Goal: Information Seeking & Learning: Check status

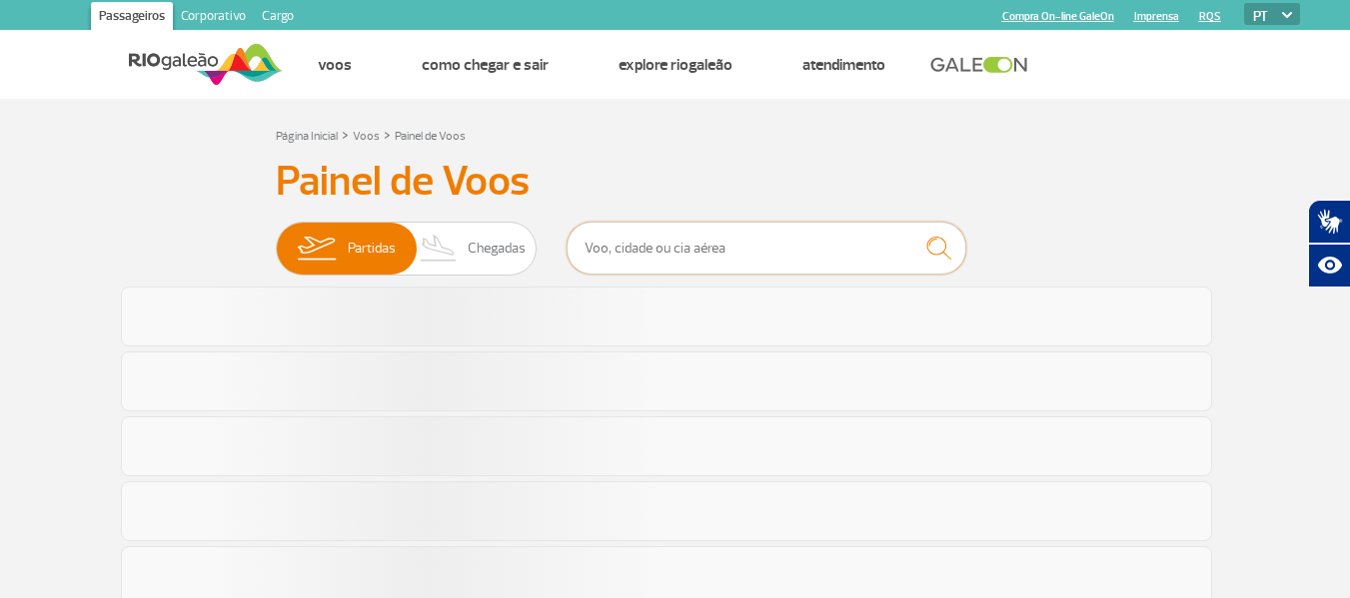
click at [745, 251] on input "text" at bounding box center [767, 248] width 400 height 53
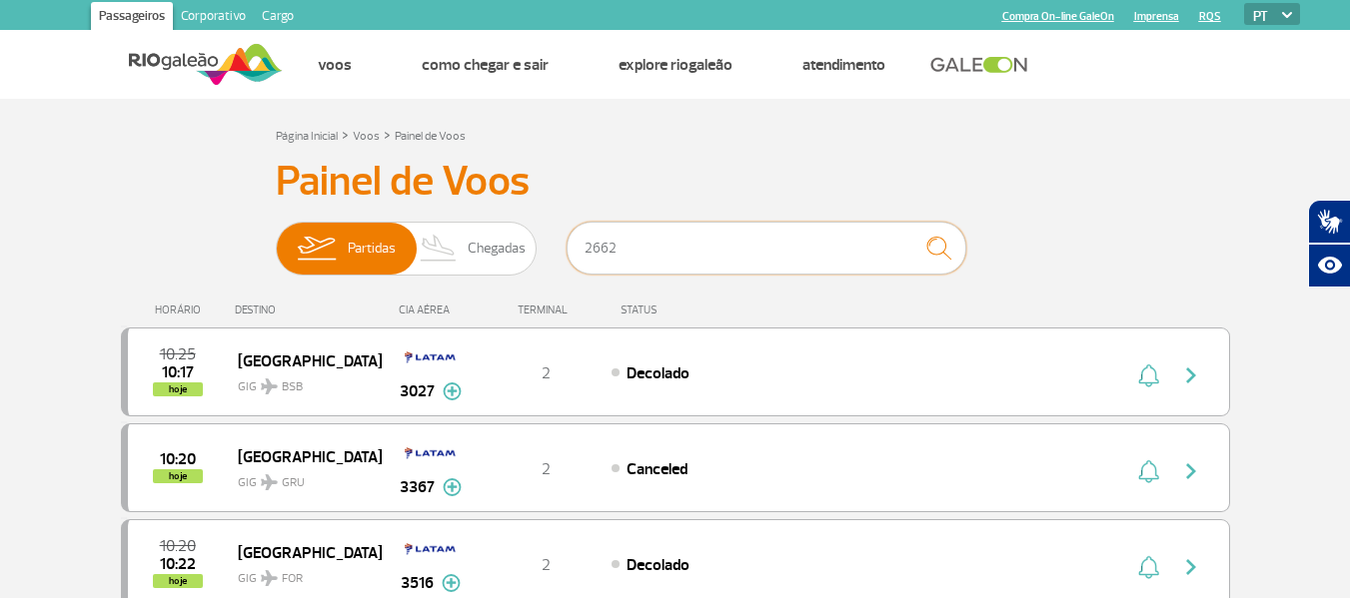
type input "2662"
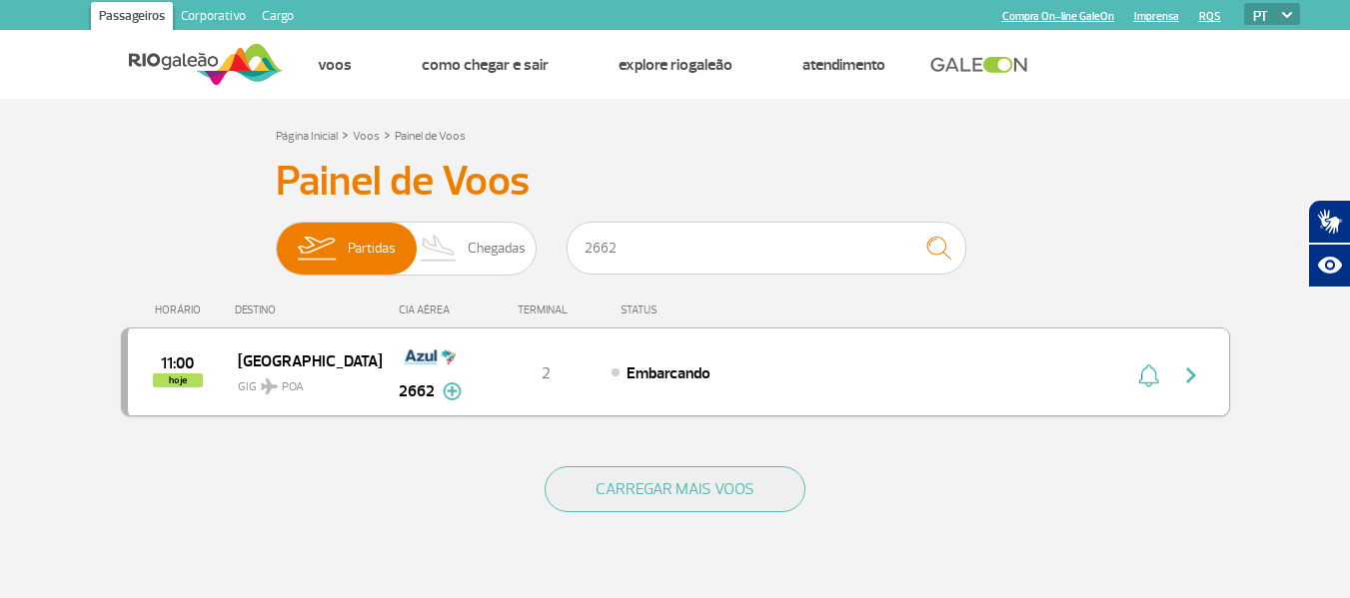
click at [1200, 380] on img "button" at bounding box center [1191, 376] width 24 height 24
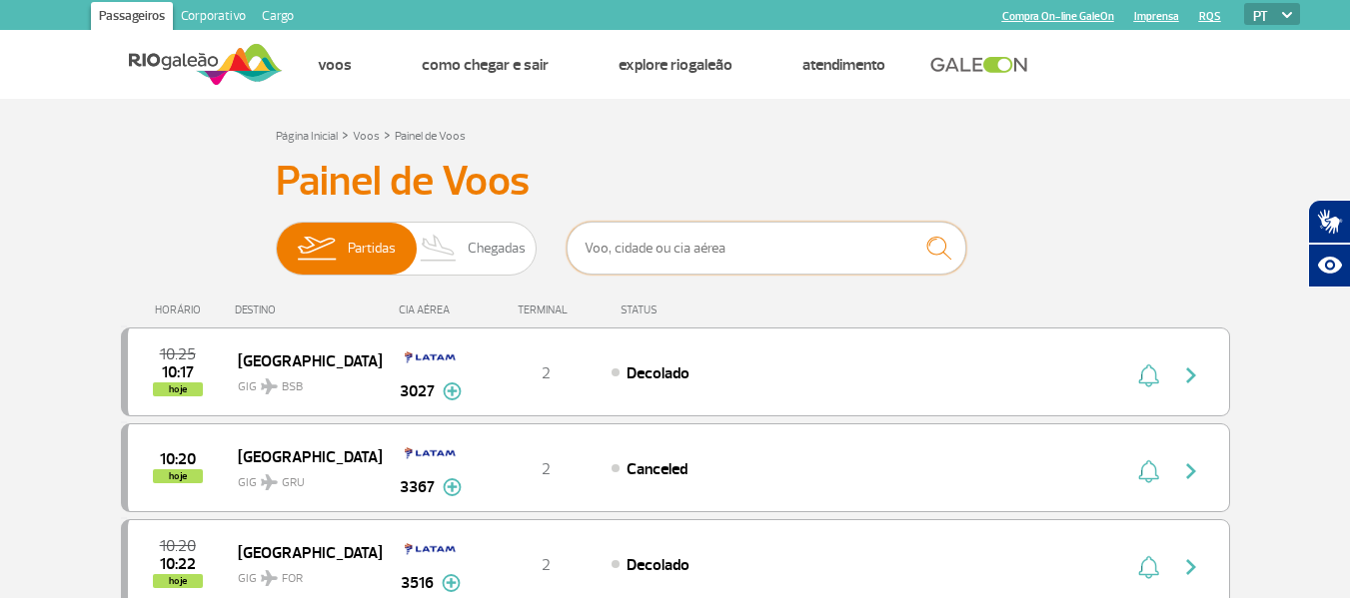
click at [656, 247] on input "text" at bounding box center [767, 248] width 400 height 53
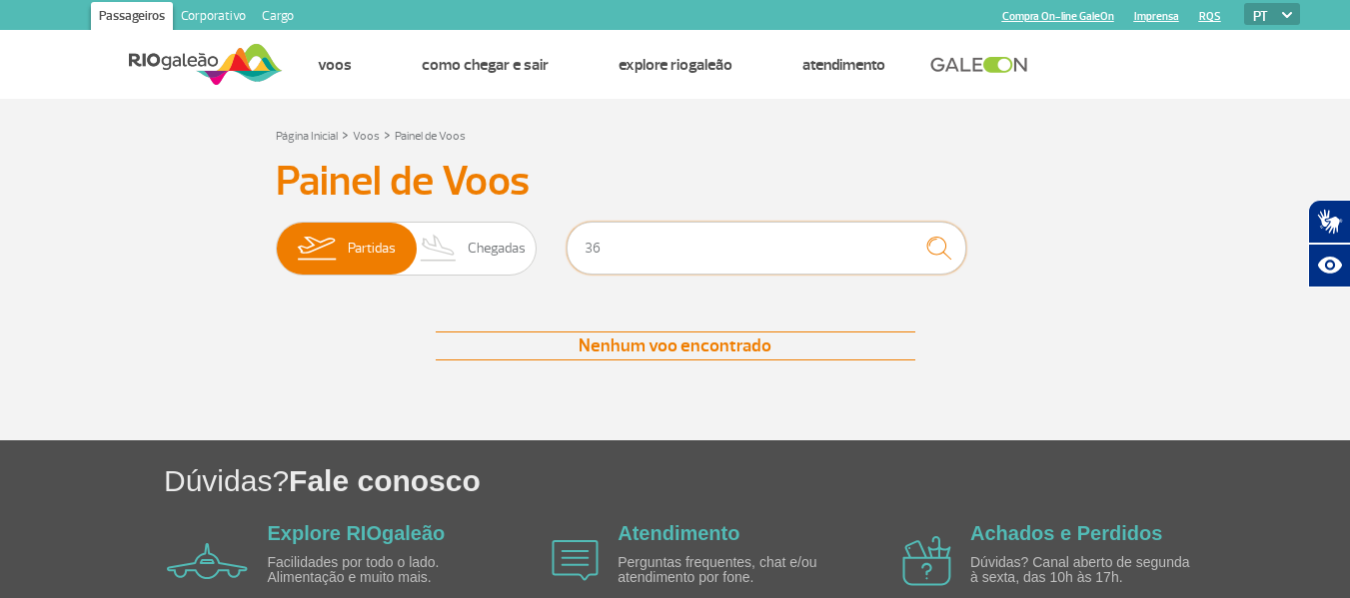
type input "3"
